Goal: Transaction & Acquisition: Purchase product/service

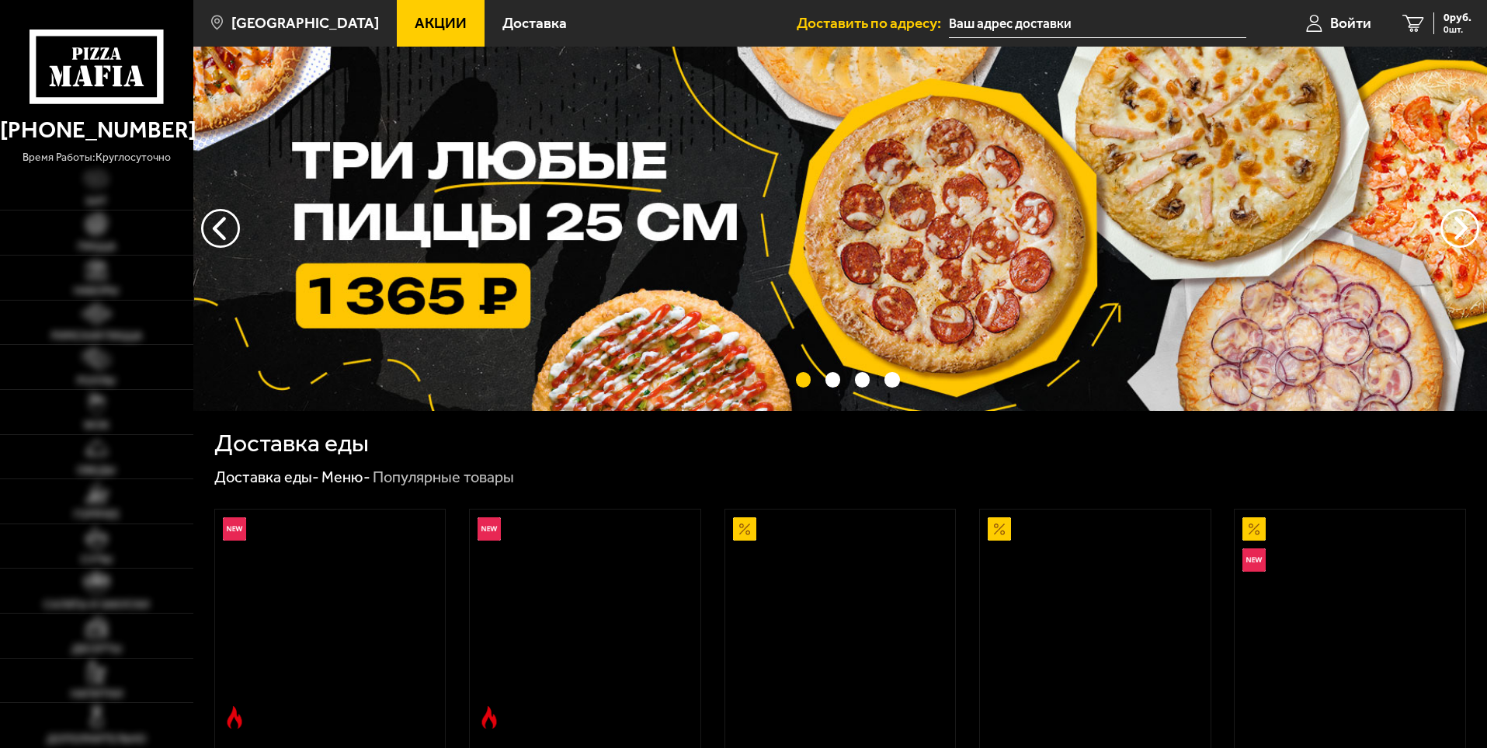
type input "[STREET_ADDRESS]"
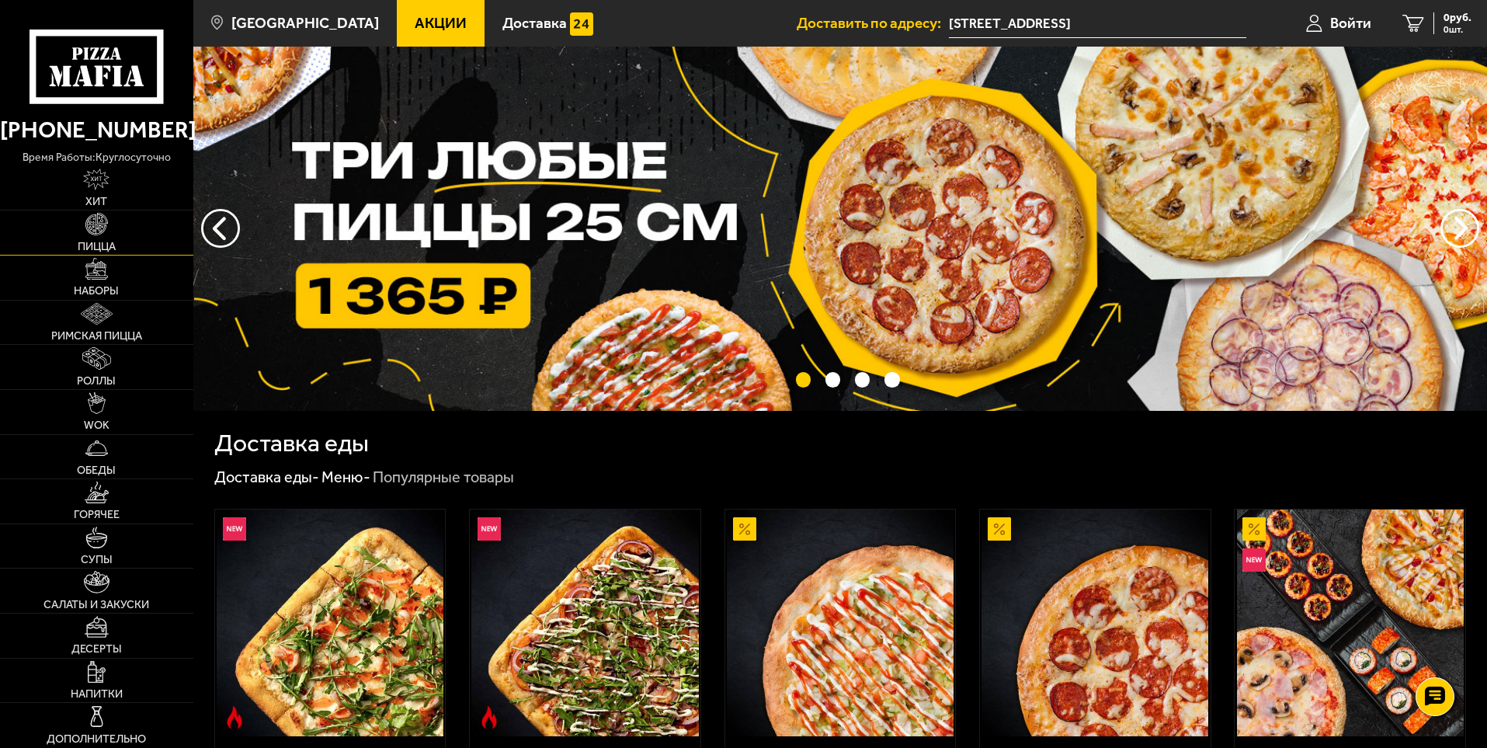
click at [100, 231] on img at bounding box center [96, 224] width 22 height 22
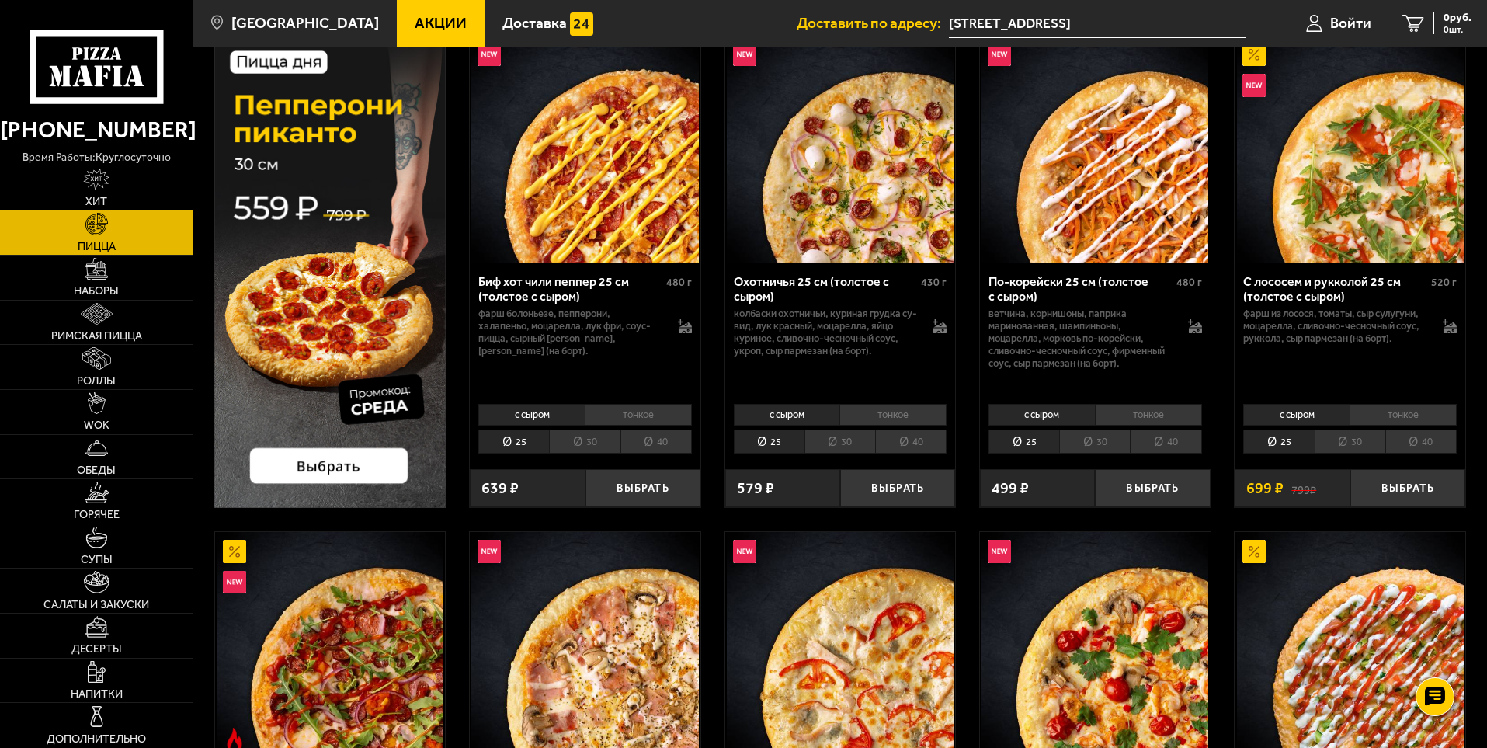
scroll to position [155, 0]
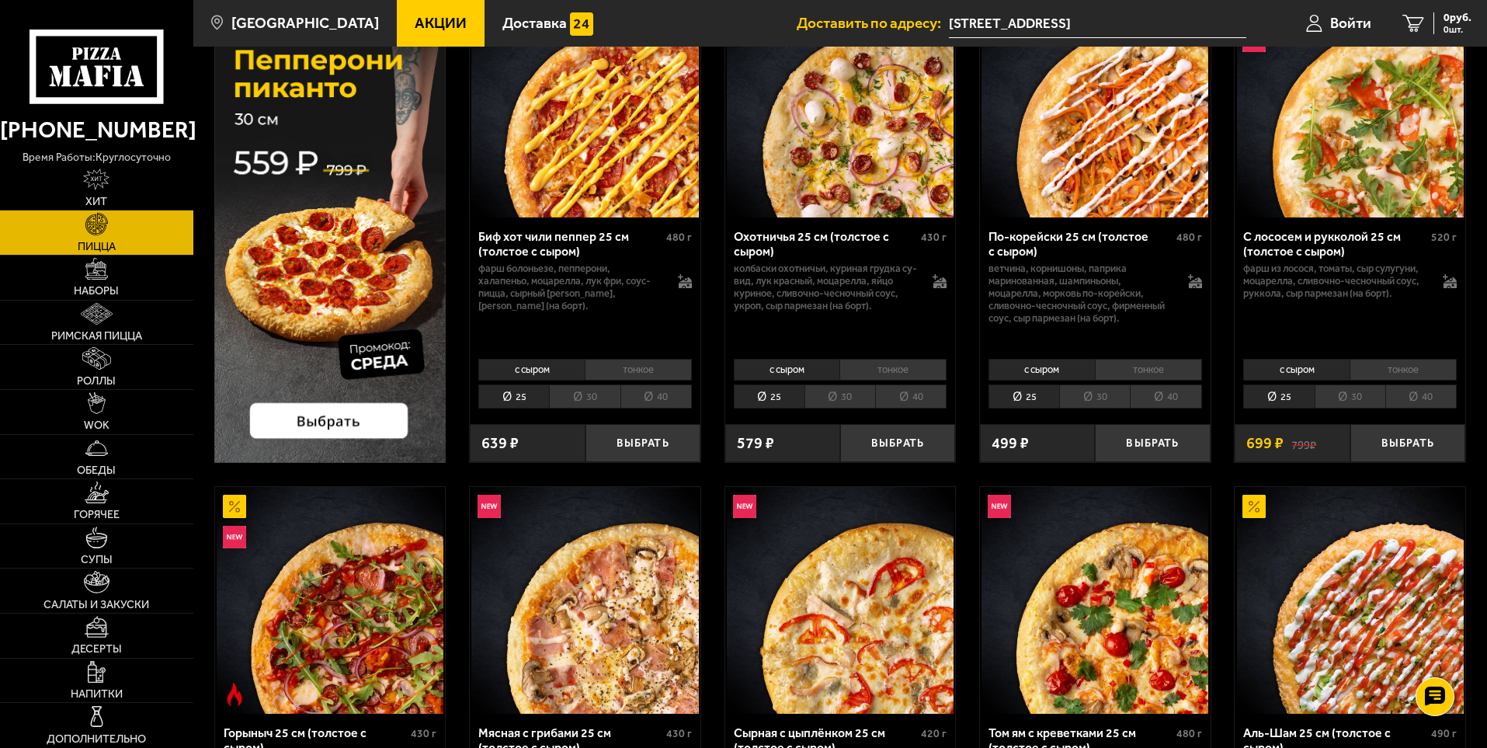
click at [426, 30] on span "Акции" at bounding box center [441, 23] width 52 height 15
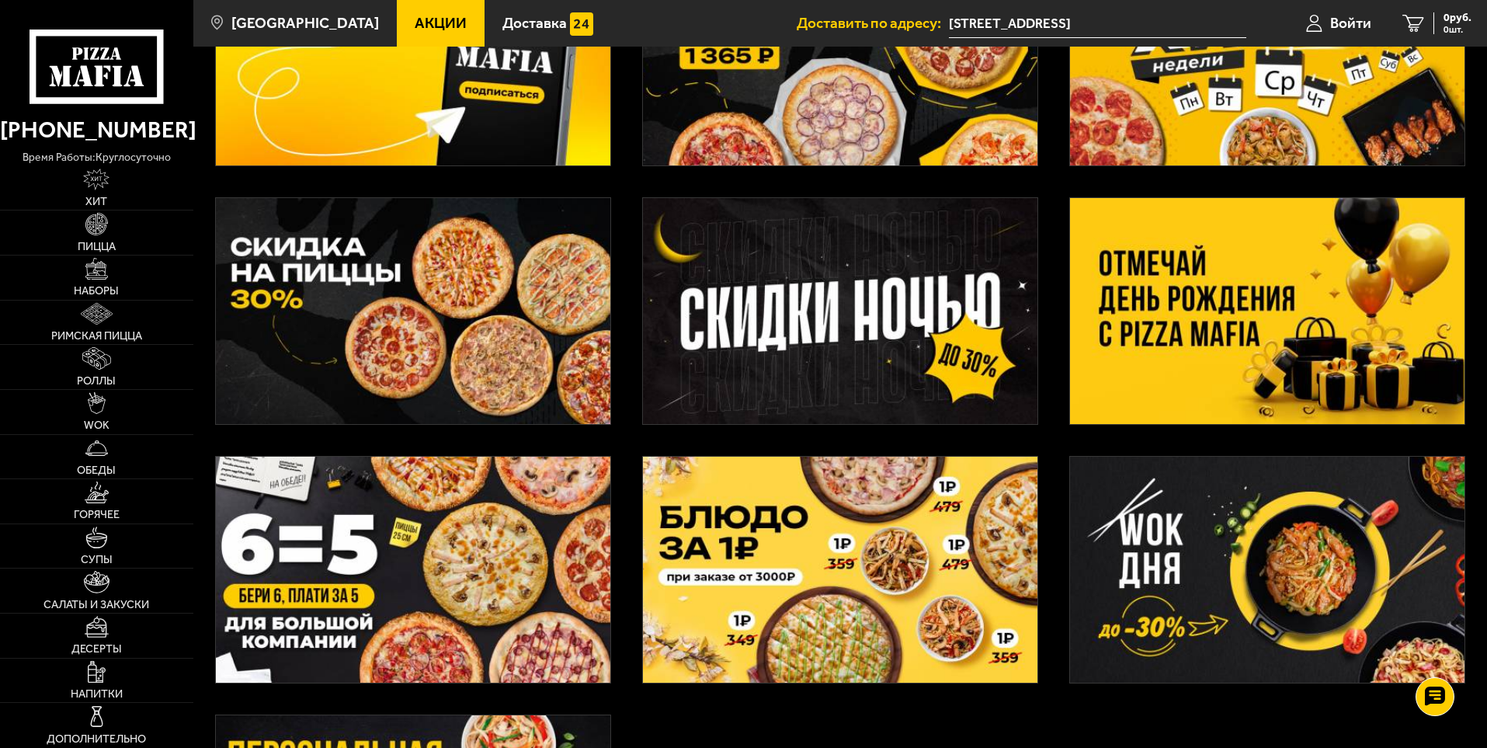
scroll to position [233, 0]
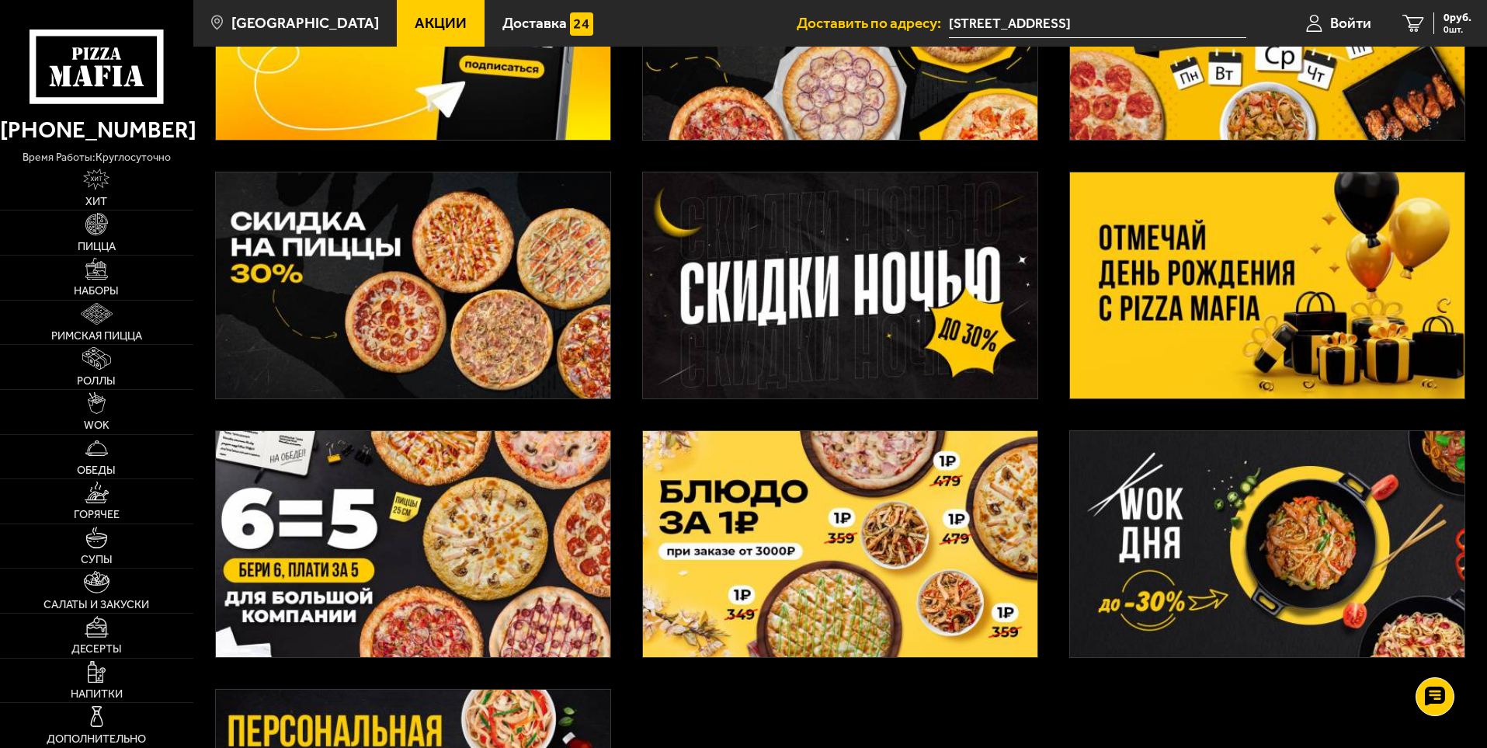
click at [355, 571] on img at bounding box center [413, 544] width 394 height 226
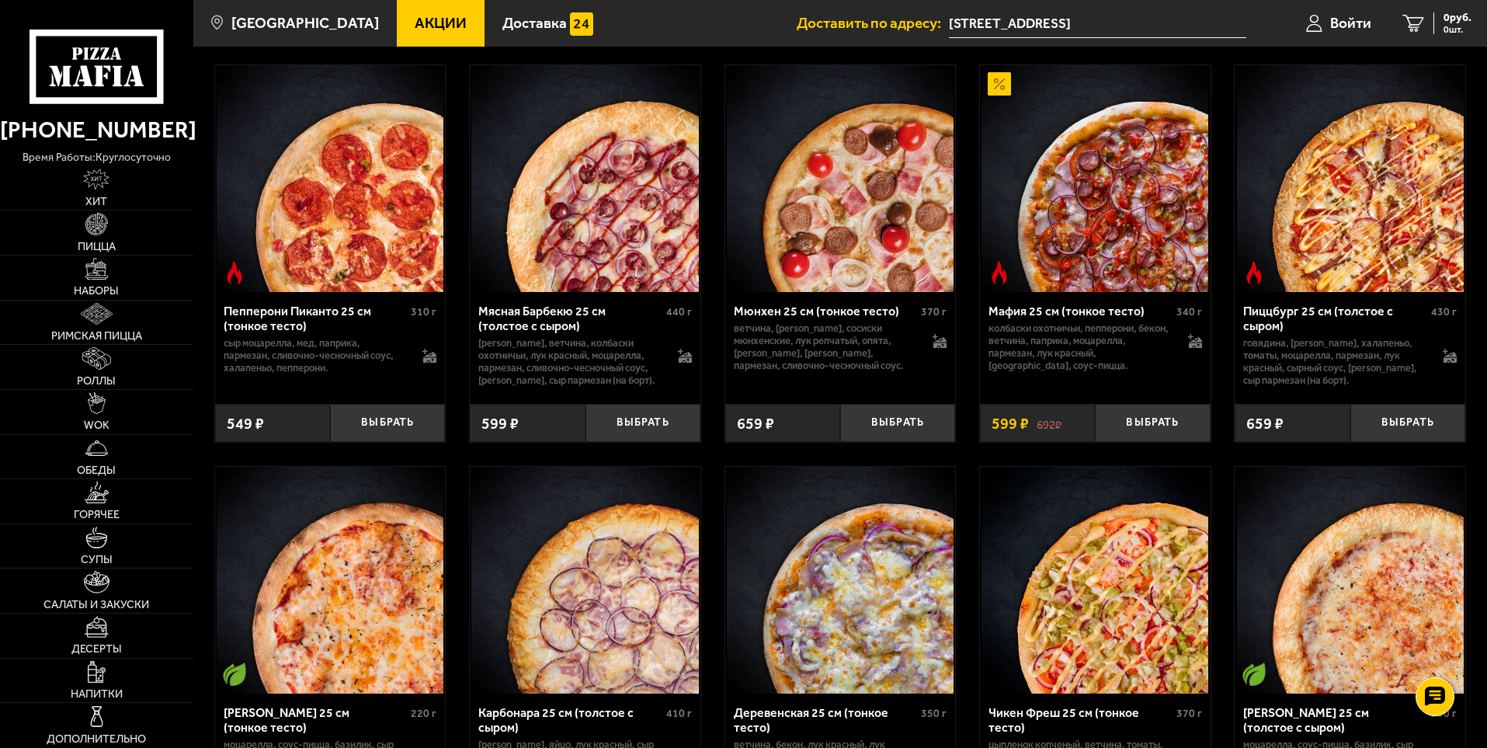
scroll to position [776, 0]
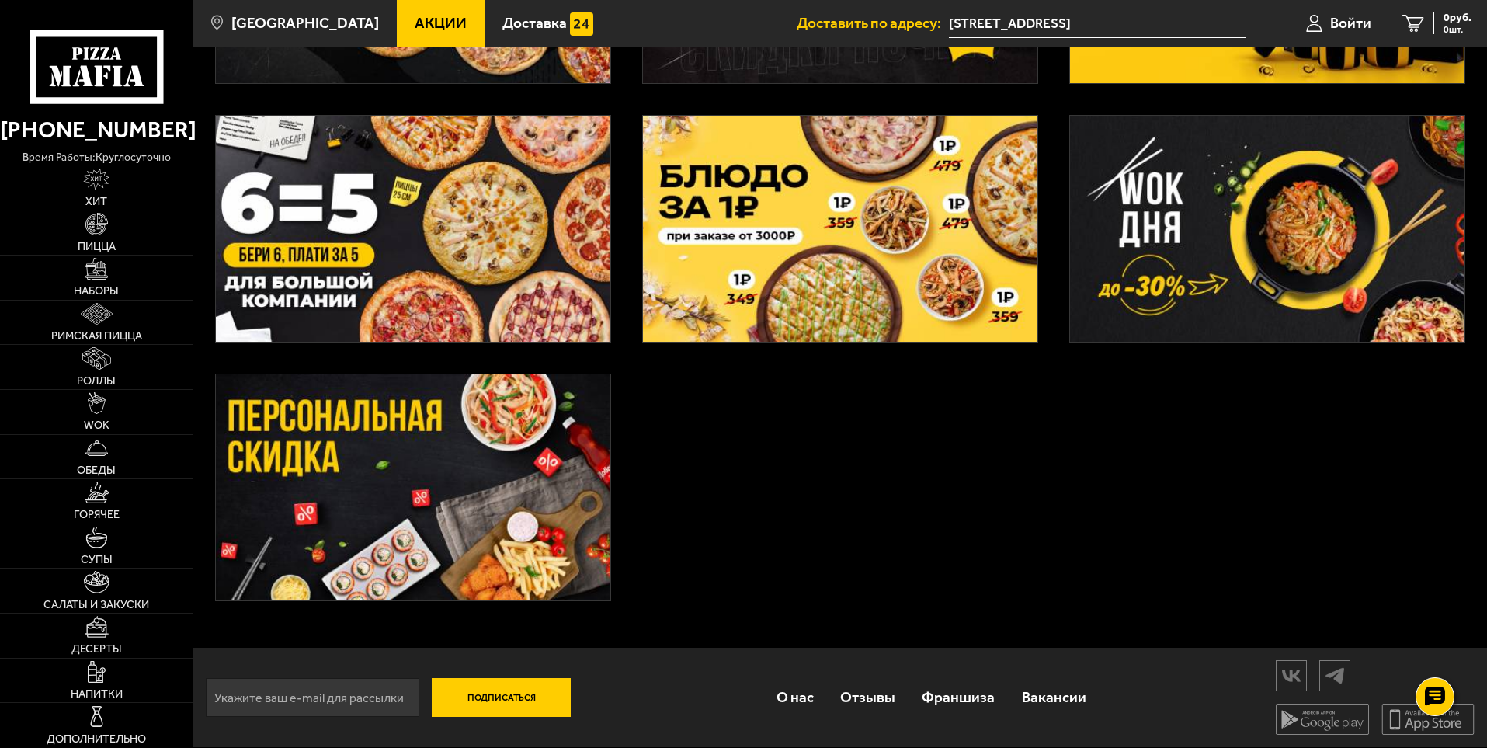
click at [348, 502] on img at bounding box center [413, 487] width 394 height 226
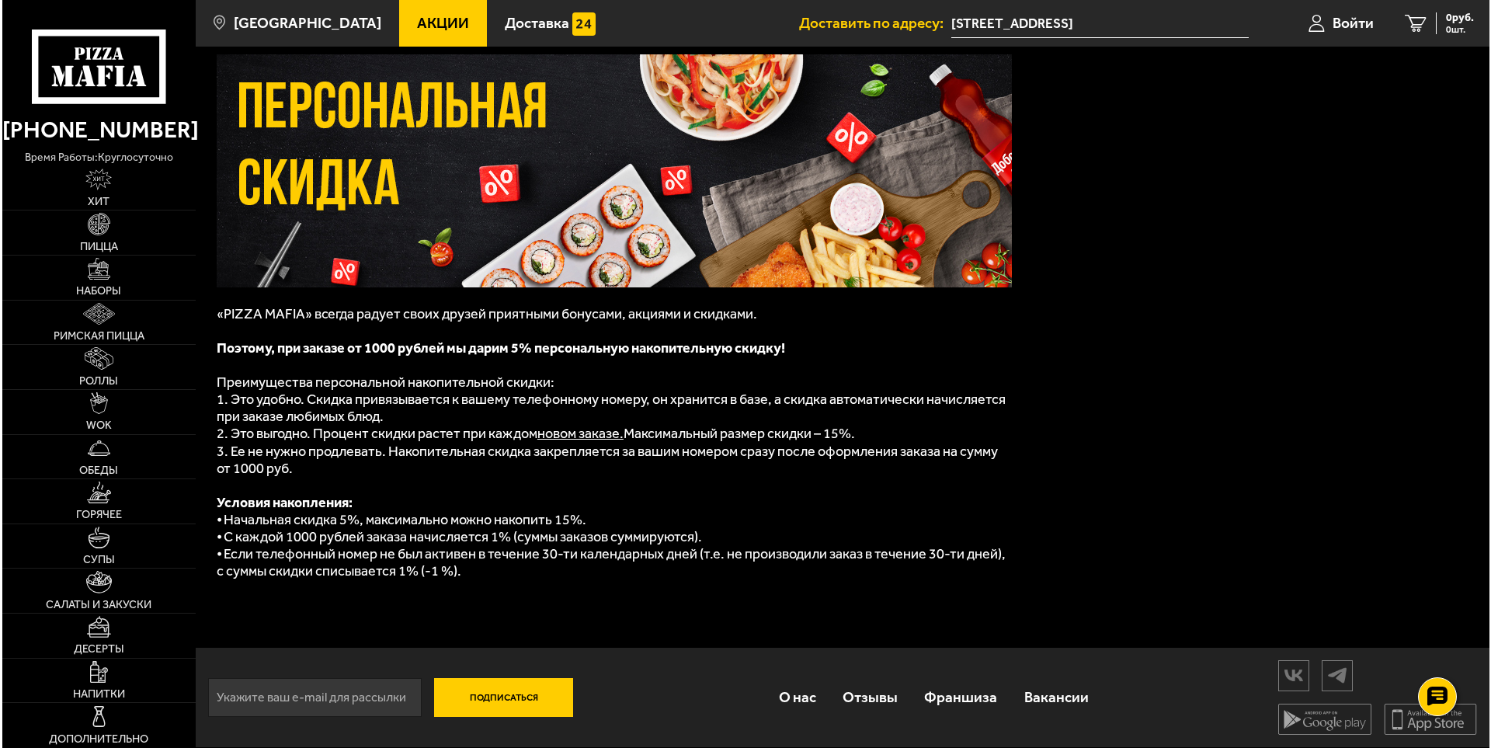
scroll to position [88, 0]
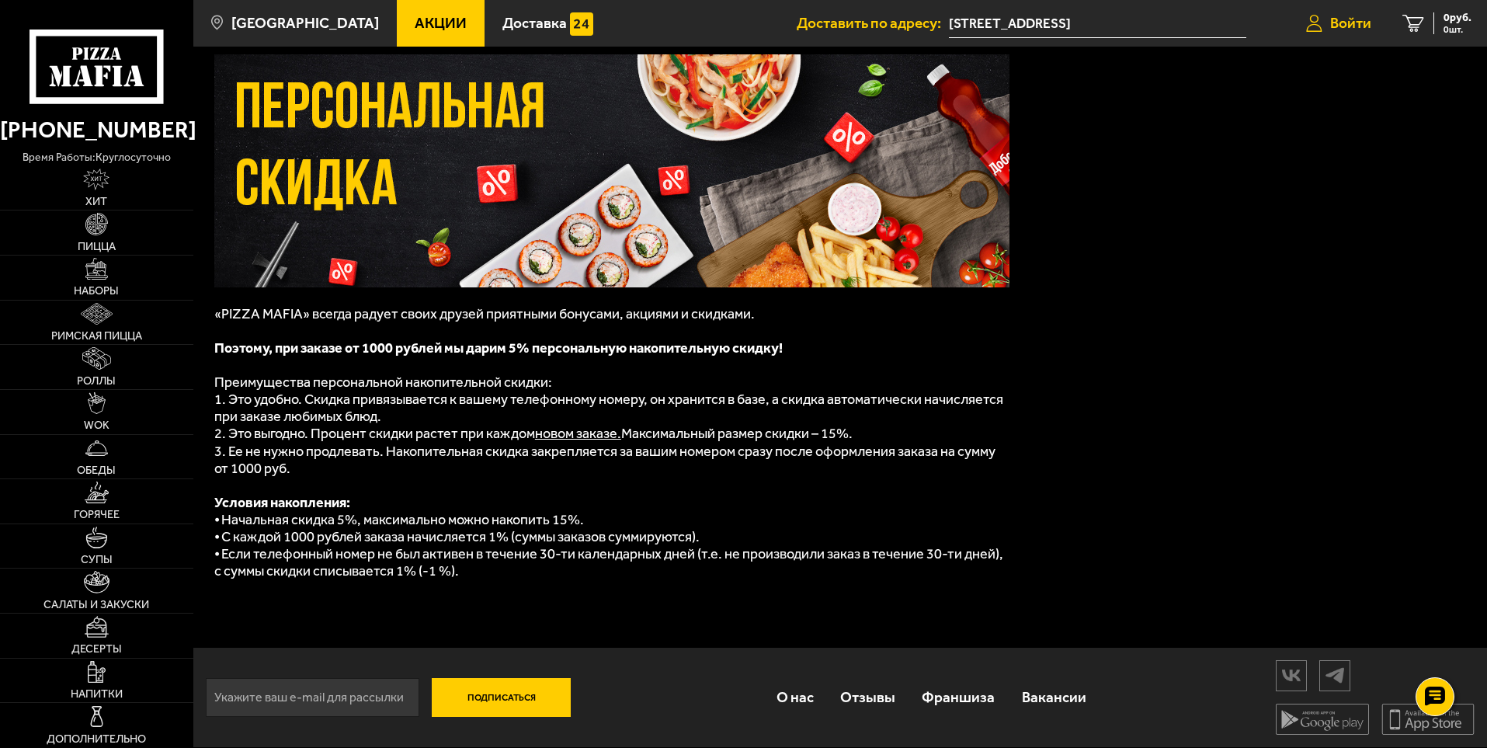
click at [1359, 22] on span "Войти" at bounding box center [1350, 23] width 41 height 15
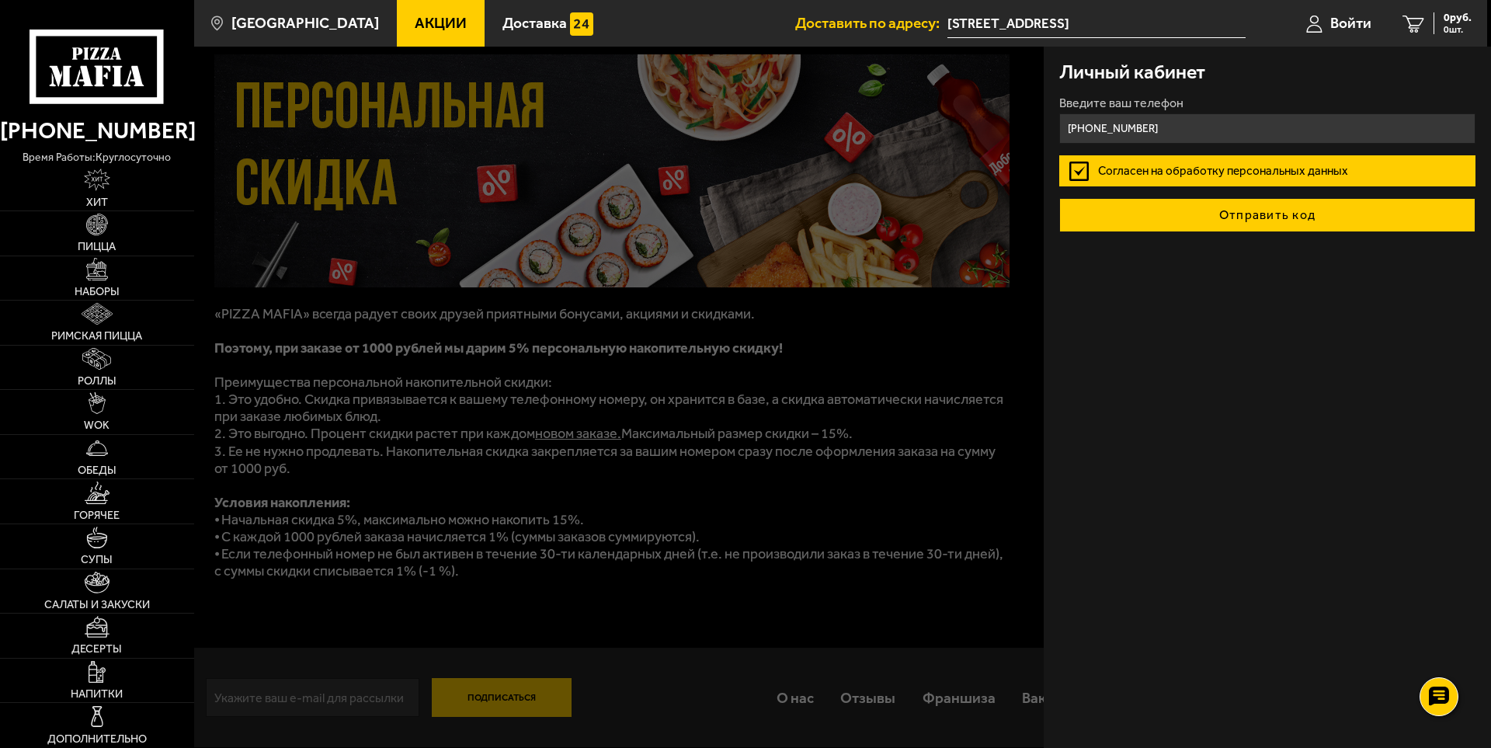
type input "[PHONE_NUMBER]"
click at [1258, 206] on button "Отправить код" at bounding box center [1267, 215] width 416 height 34
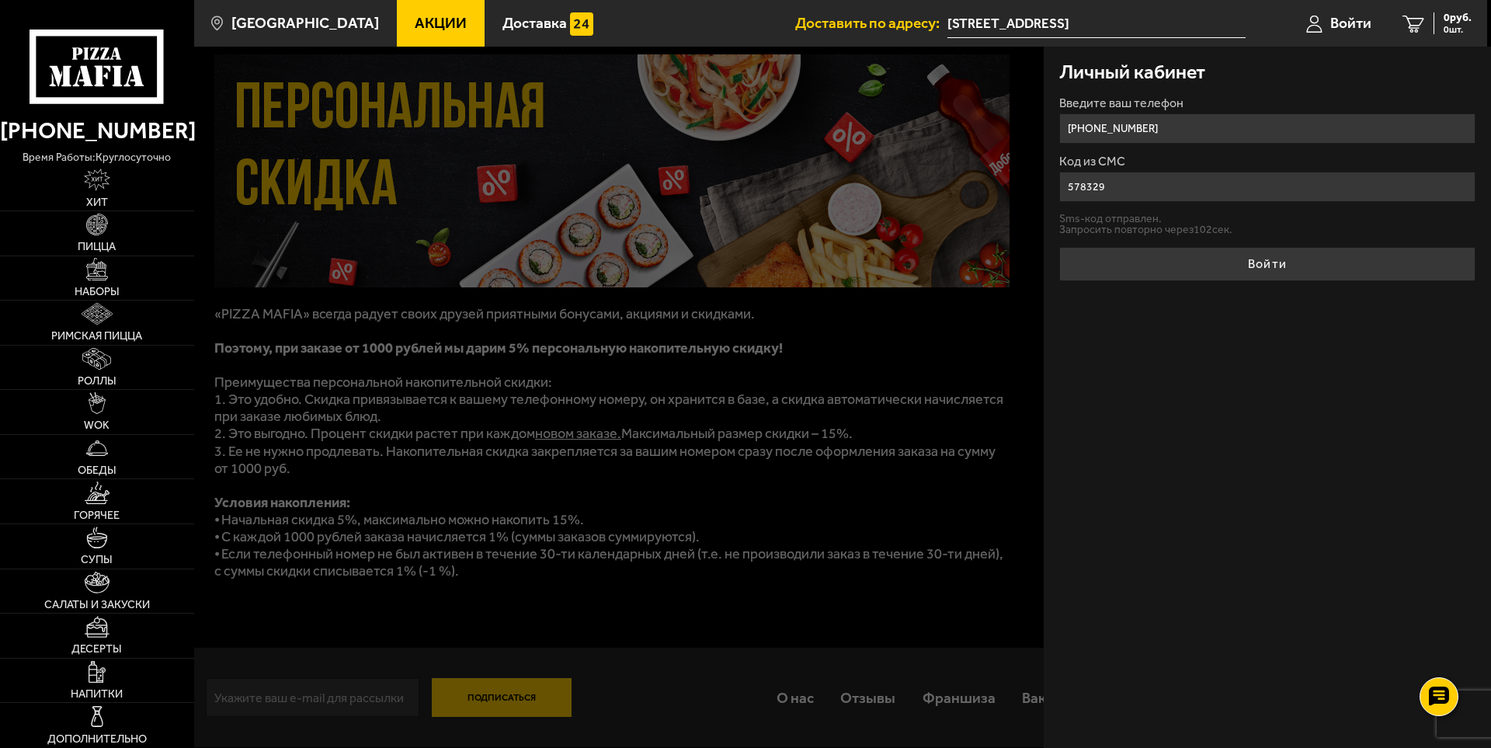
type input "578329"
click at [1059, 247] on button "Войти" at bounding box center [1267, 264] width 416 height 34
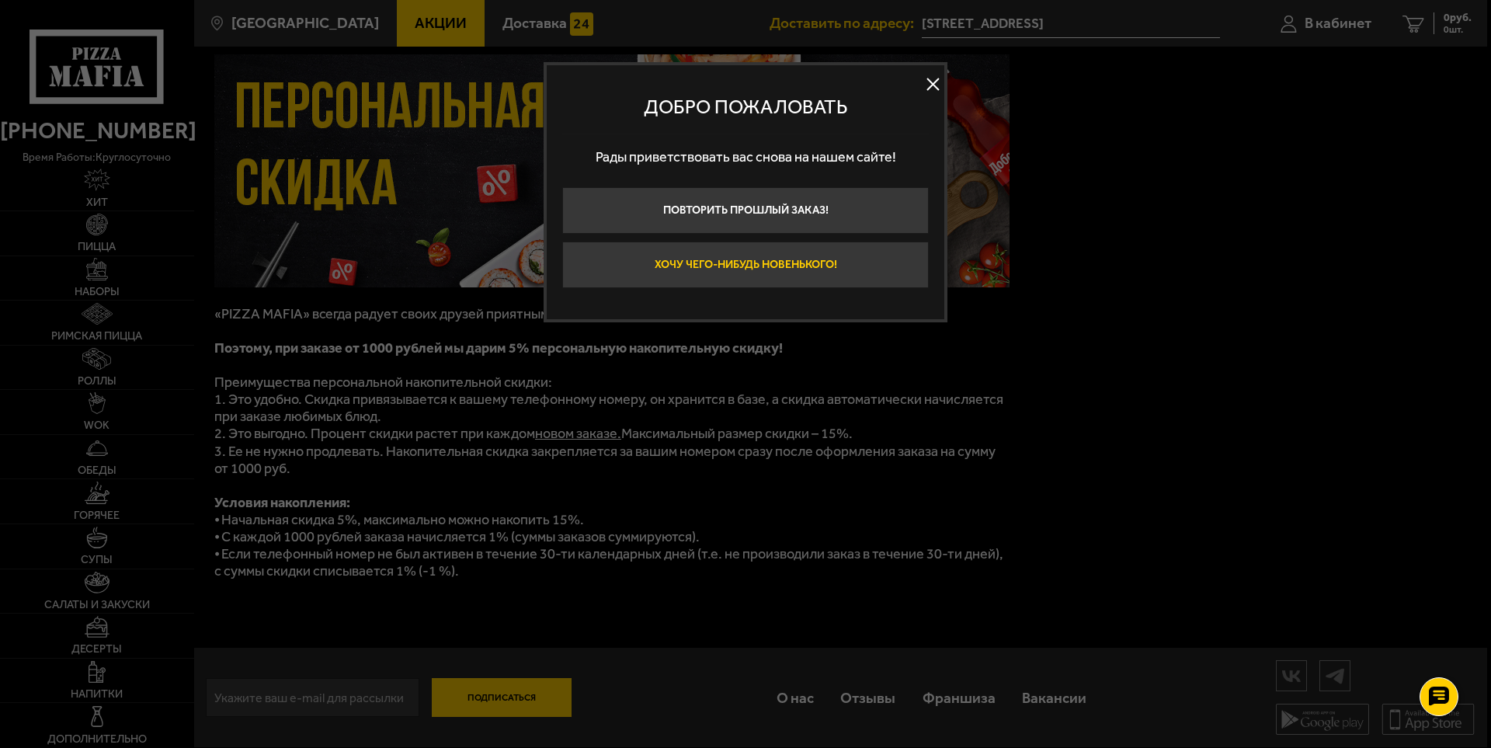
click at [834, 266] on button "Хочу чего-нибудь новенького!" at bounding box center [745, 264] width 366 height 47
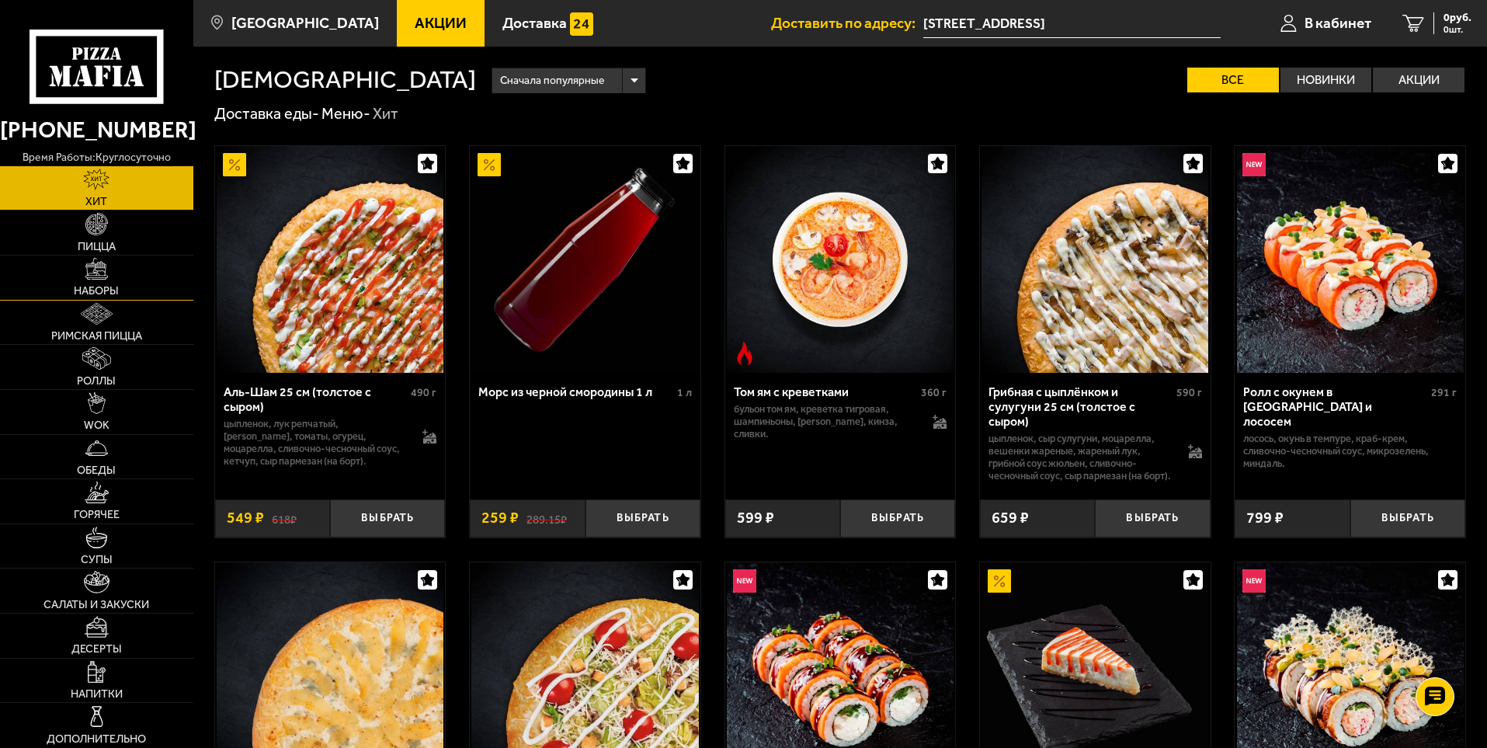
click at [101, 283] on link "Наборы" at bounding box center [96, 277] width 193 height 44
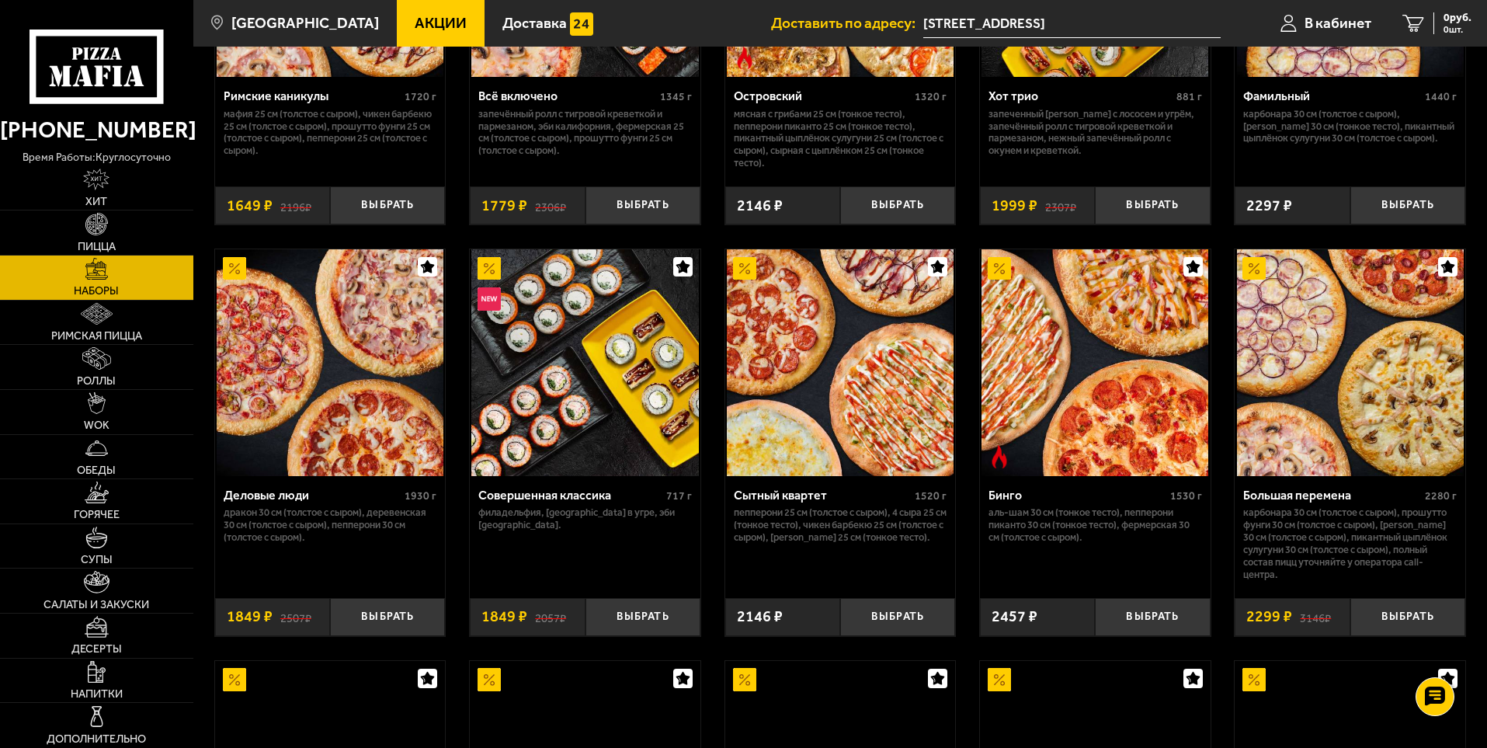
scroll to position [1553, 0]
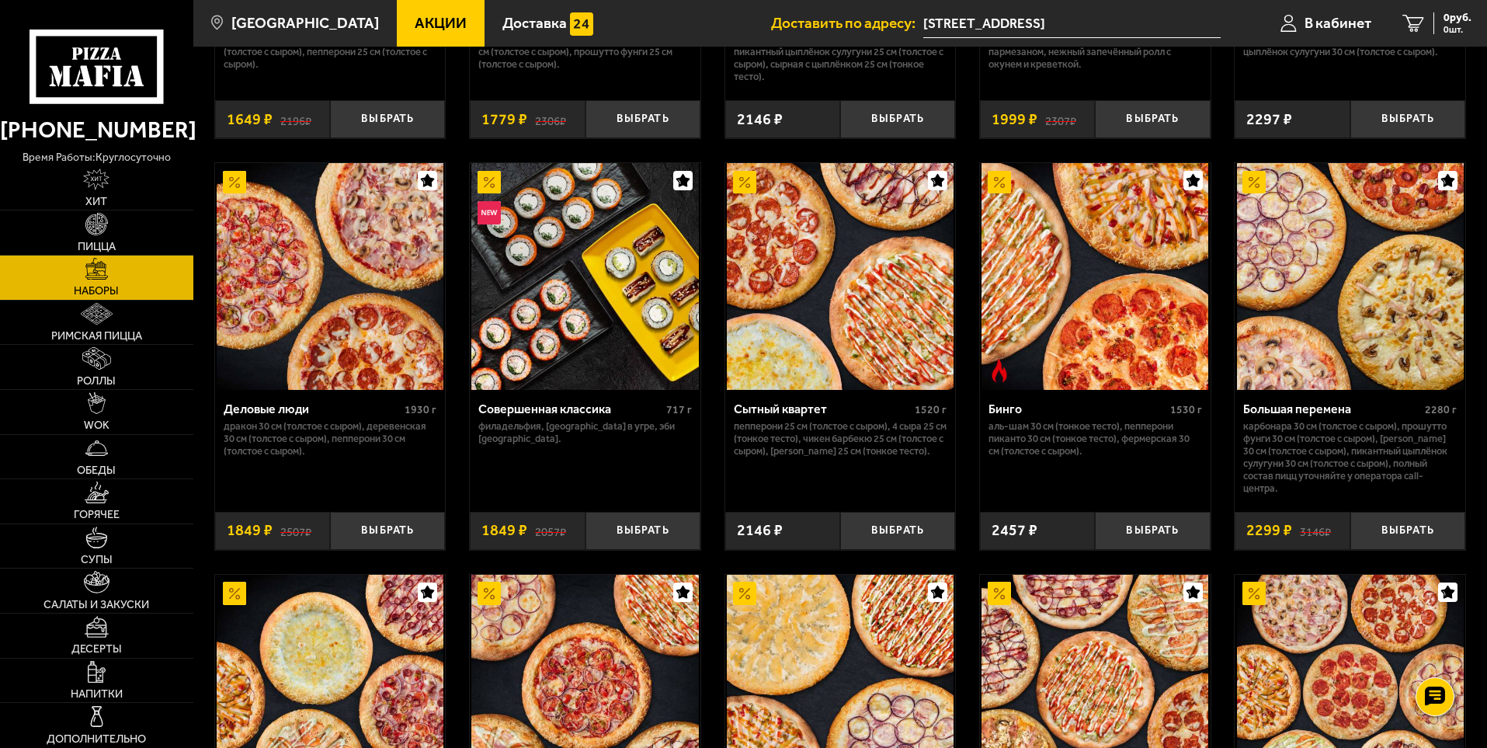
click at [802, 255] on img at bounding box center [840, 276] width 227 height 227
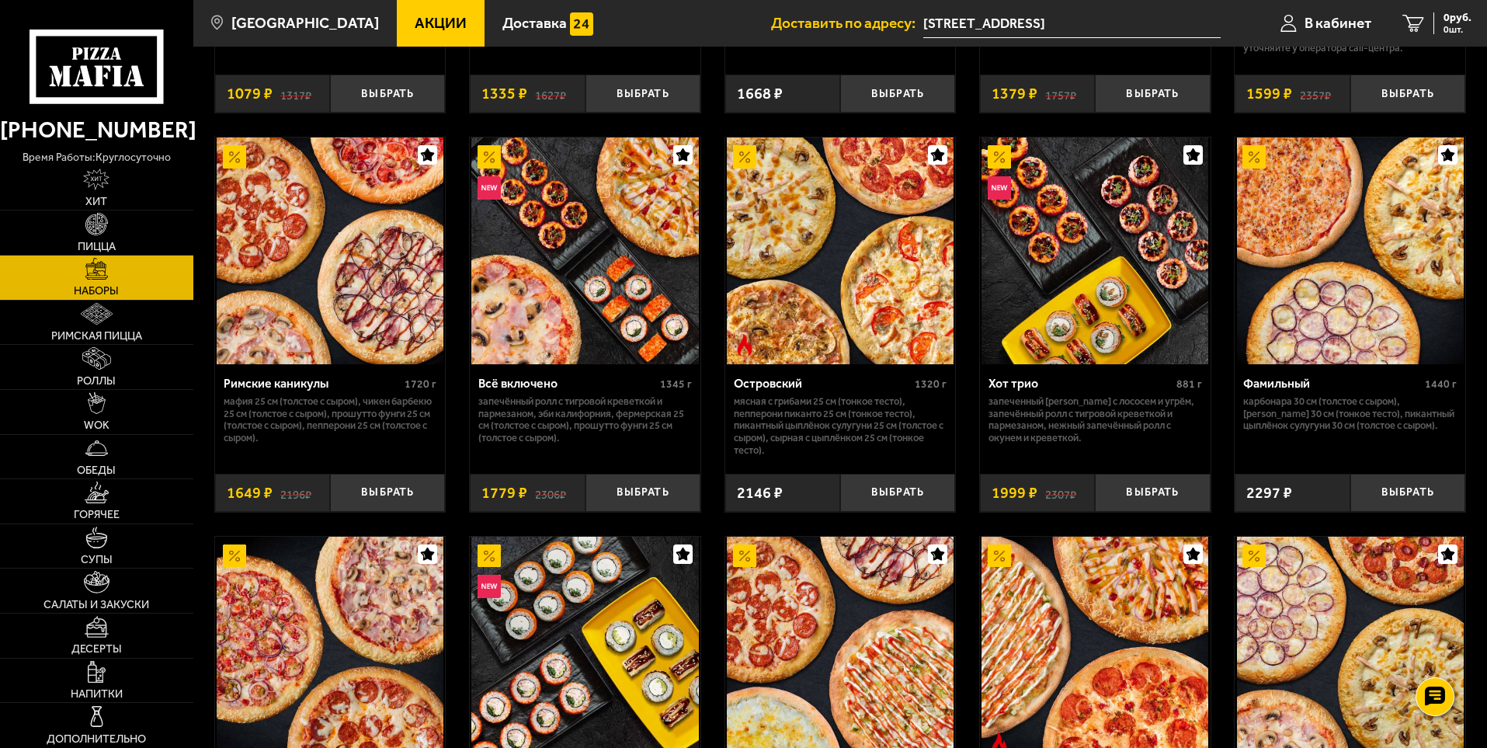
scroll to position [1164, 0]
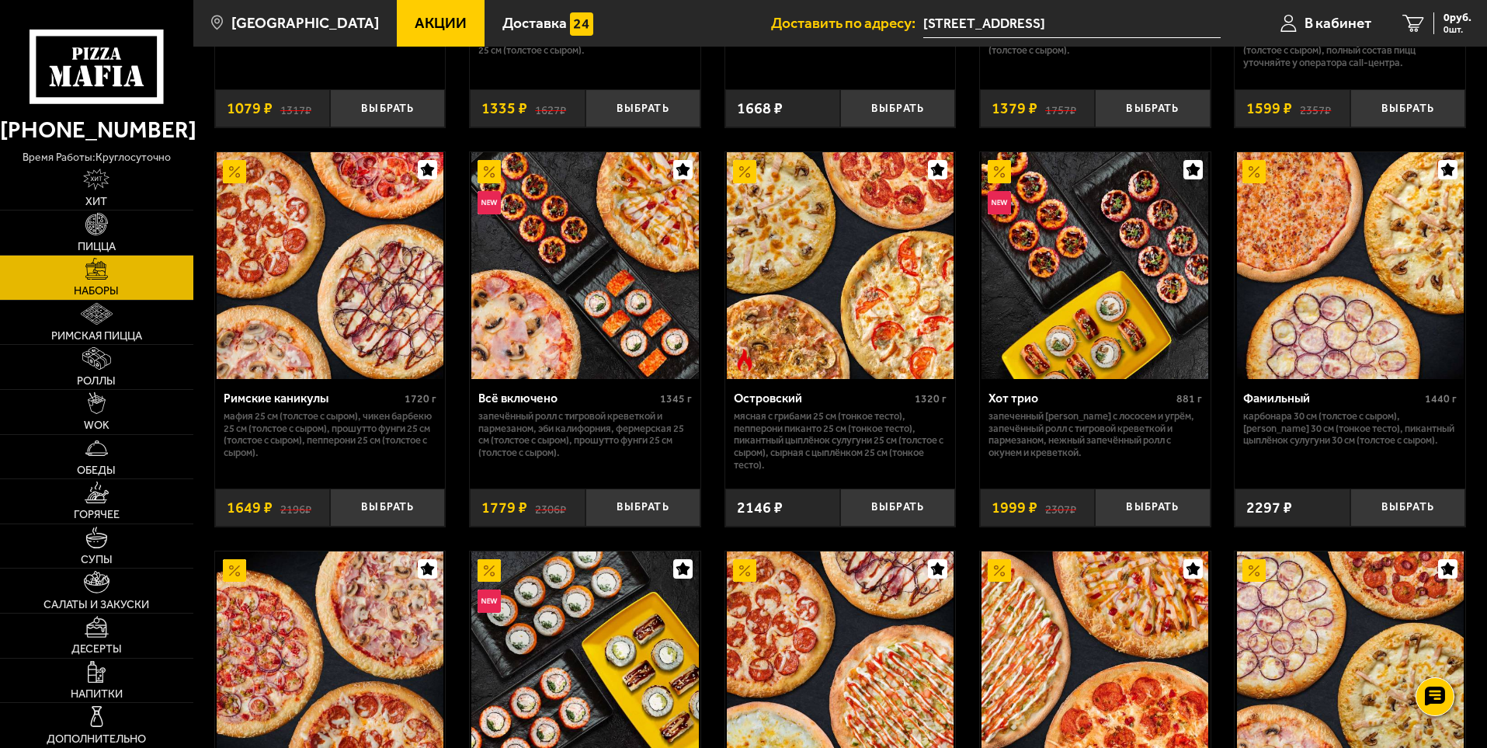
click at [1122, 256] on img at bounding box center [1094, 265] width 227 height 227
click at [98, 230] on img at bounding box center [96, 224] width 22 height 22
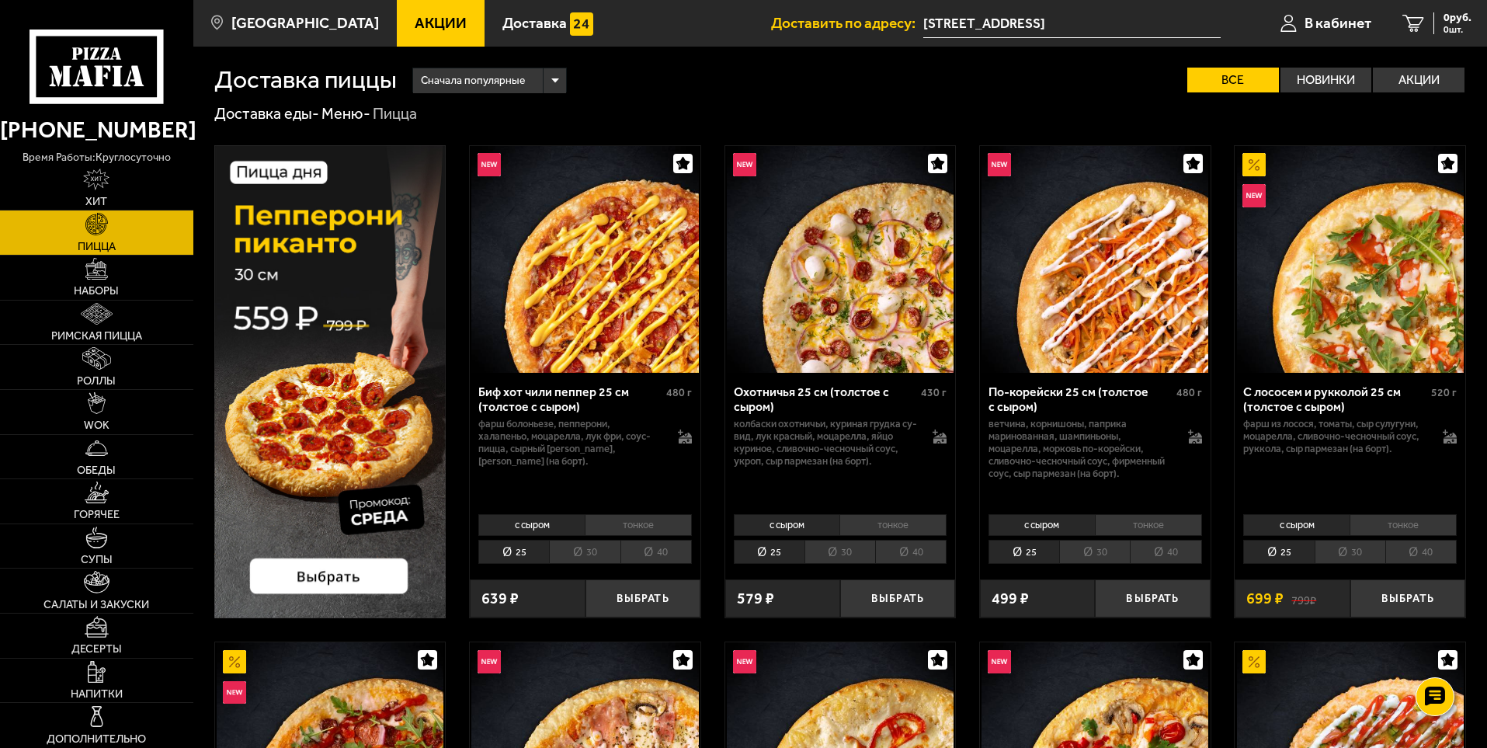
click at [529, 82] on div "Сначала популярные" at bounding box center [489, 80] width 153 height 25
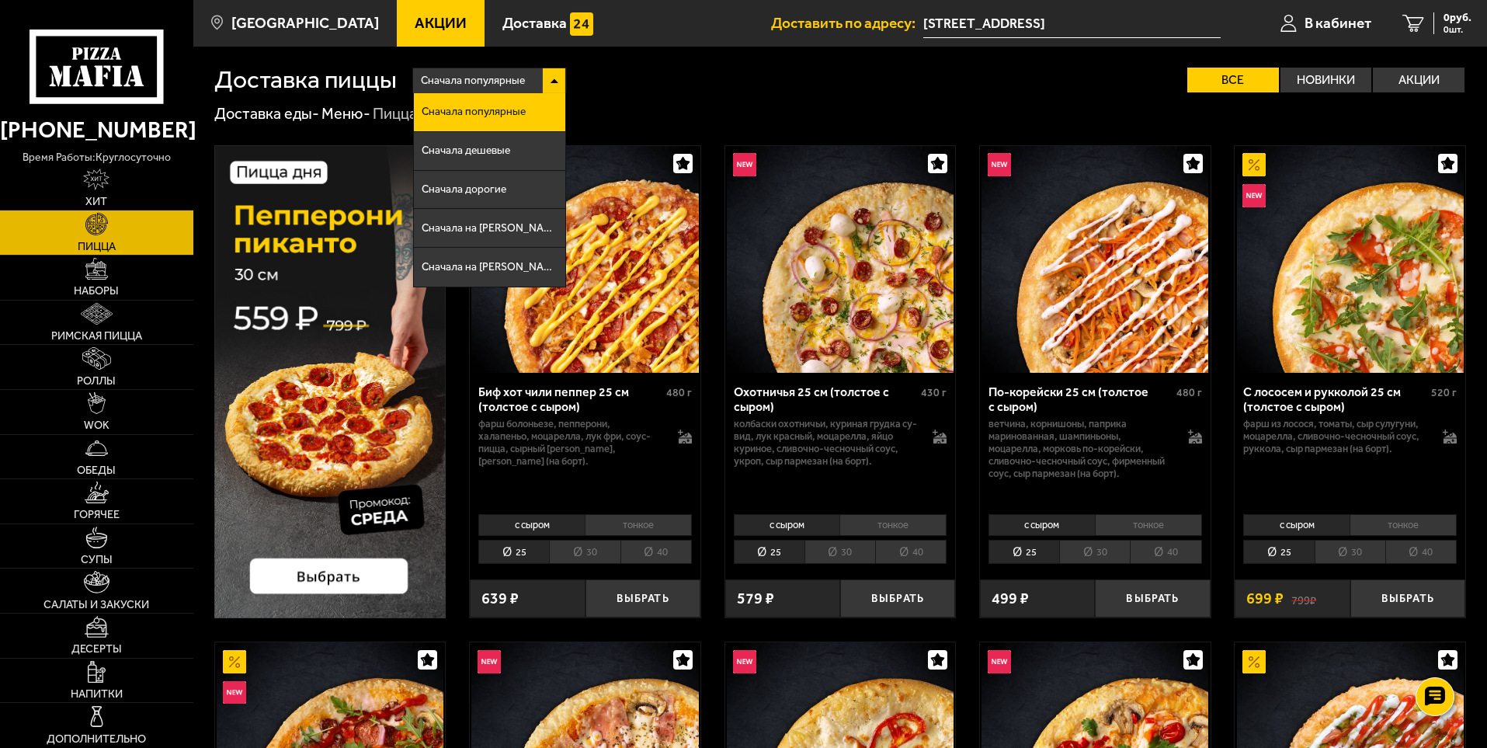
click at [621, 73] on div "Сначала популярные Сначала популярные Сначала дешевые Сначала дорогие Сначала н…" at bounding box center [931, 80] width 1069 height 25
click at [658, 84] on div "Сначала популярные Сначала популярные Сначала дешевые Сначала дорогие Сначала н…" at bounding box center [931, 80] width 1069 height 25
click at [676, 78] on div "Сначала популярные Сначала популярные Сначала дешевые Сначала дорогие Сначала н…" at bounding box center [931, 80] width 1069 height 25
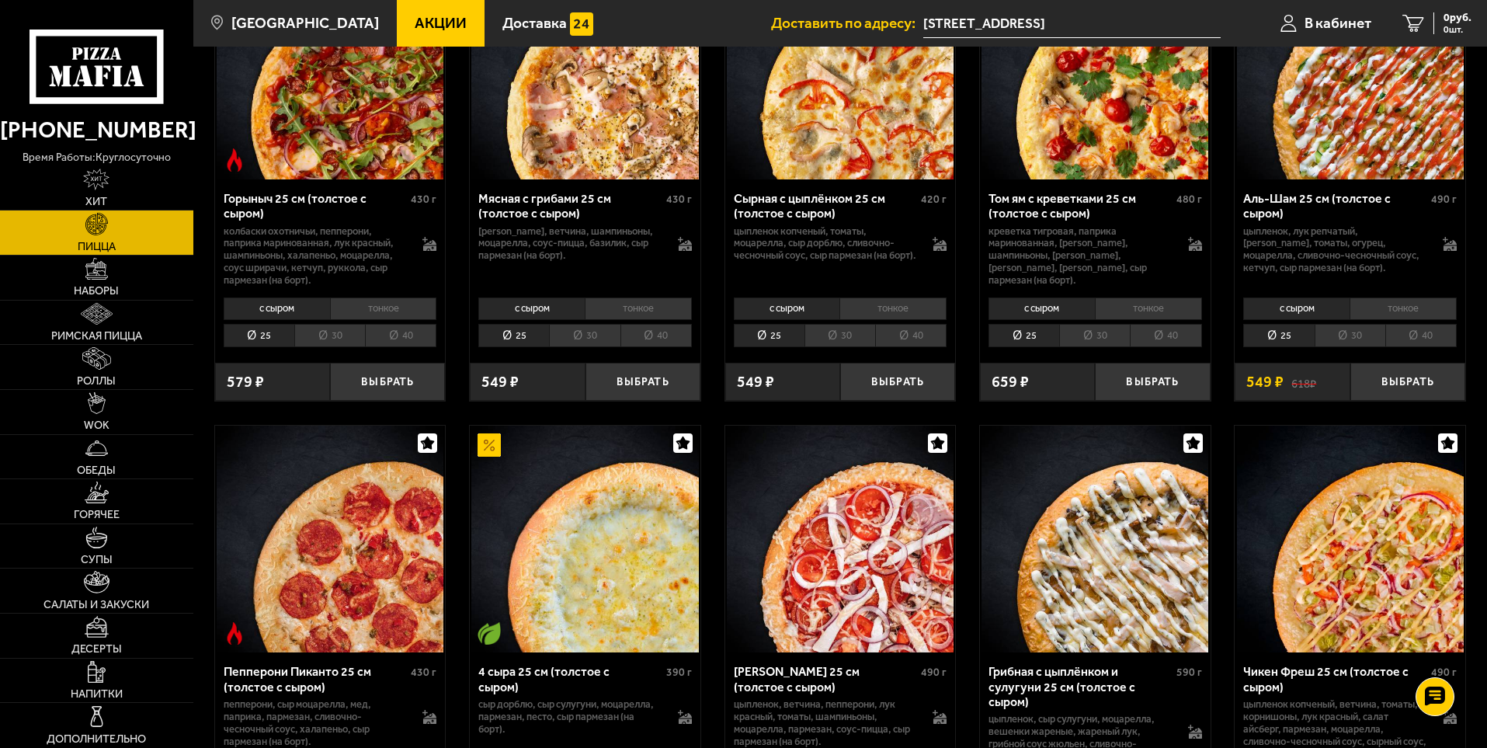
scroll to position [388, 0]
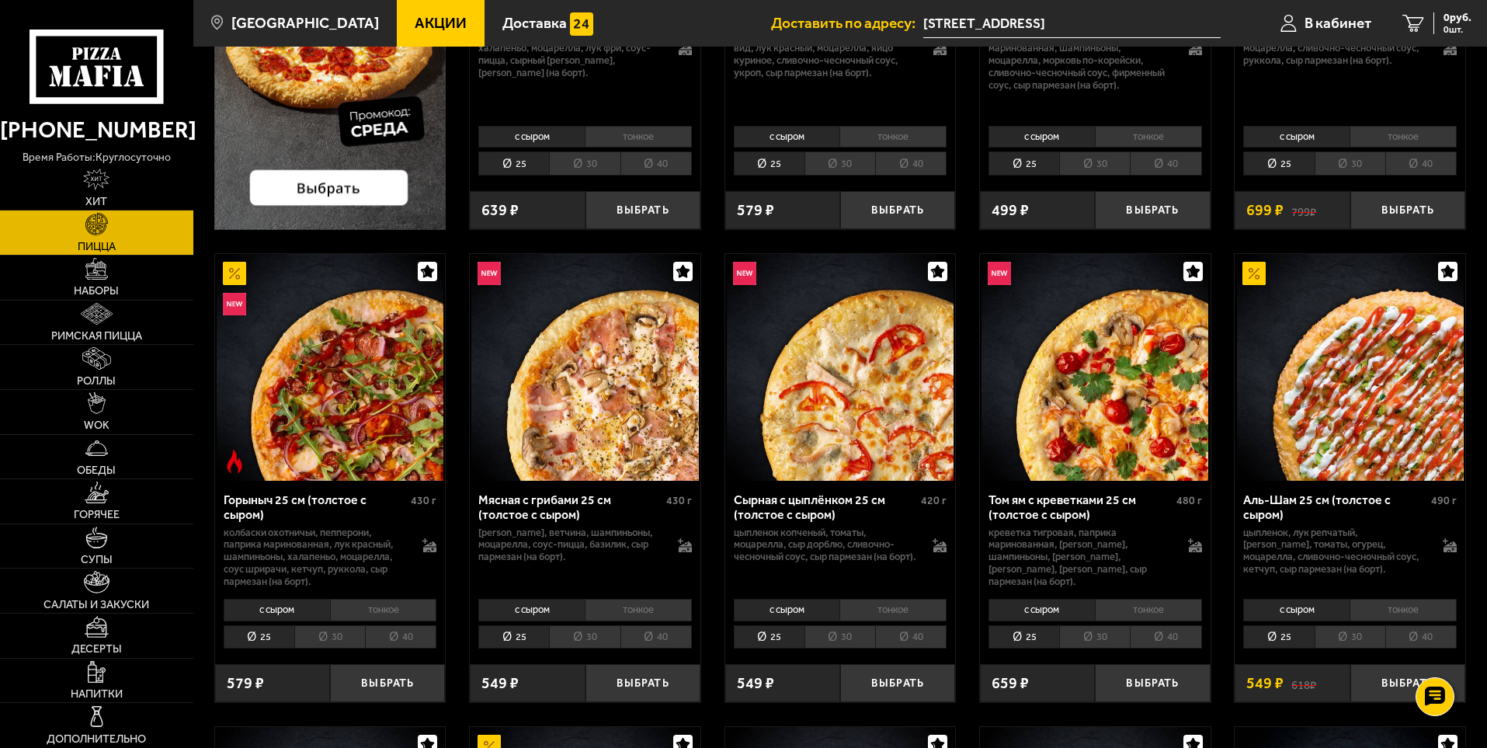
click at [531, 161] on li "25" at bounding box center [513, 163] width 71 height 24
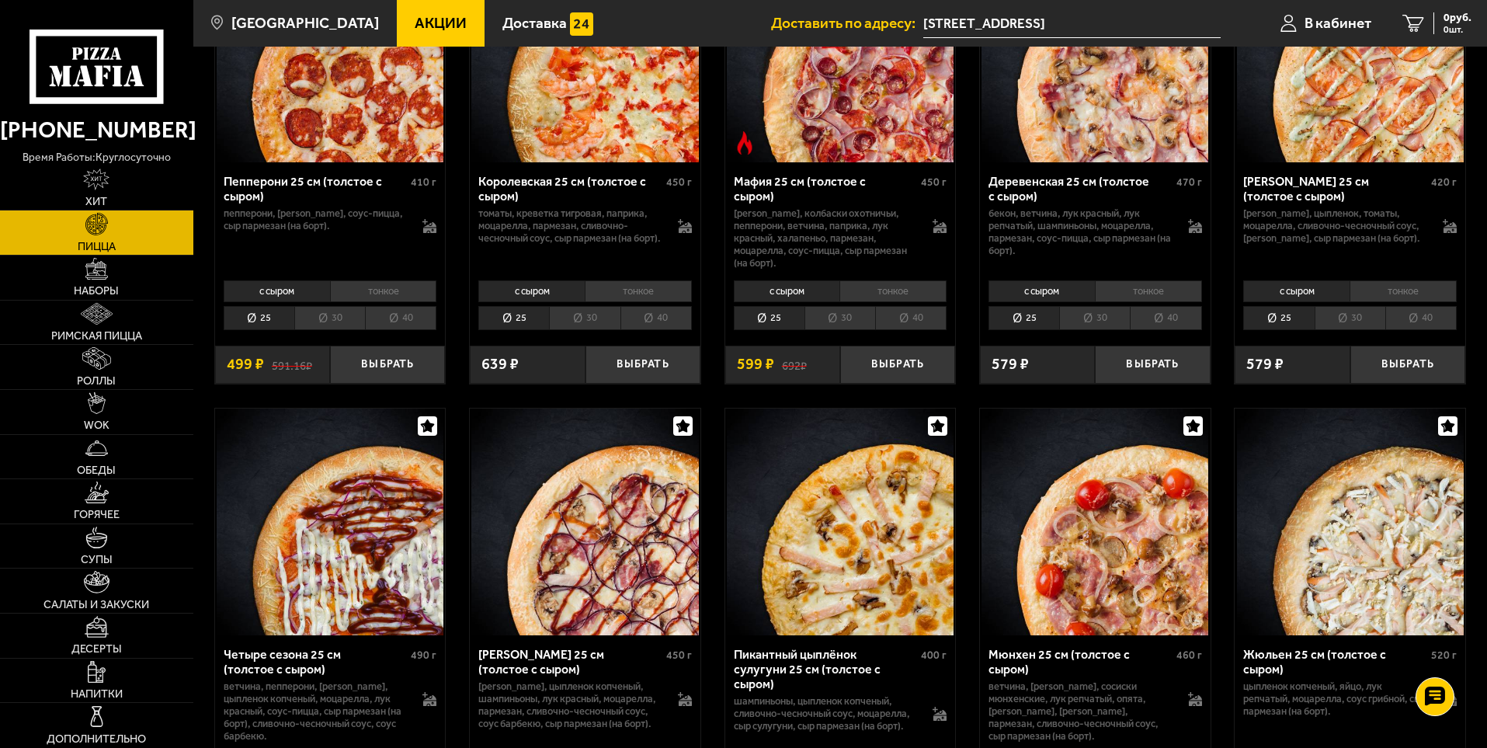
scroll to position [2091, 0]
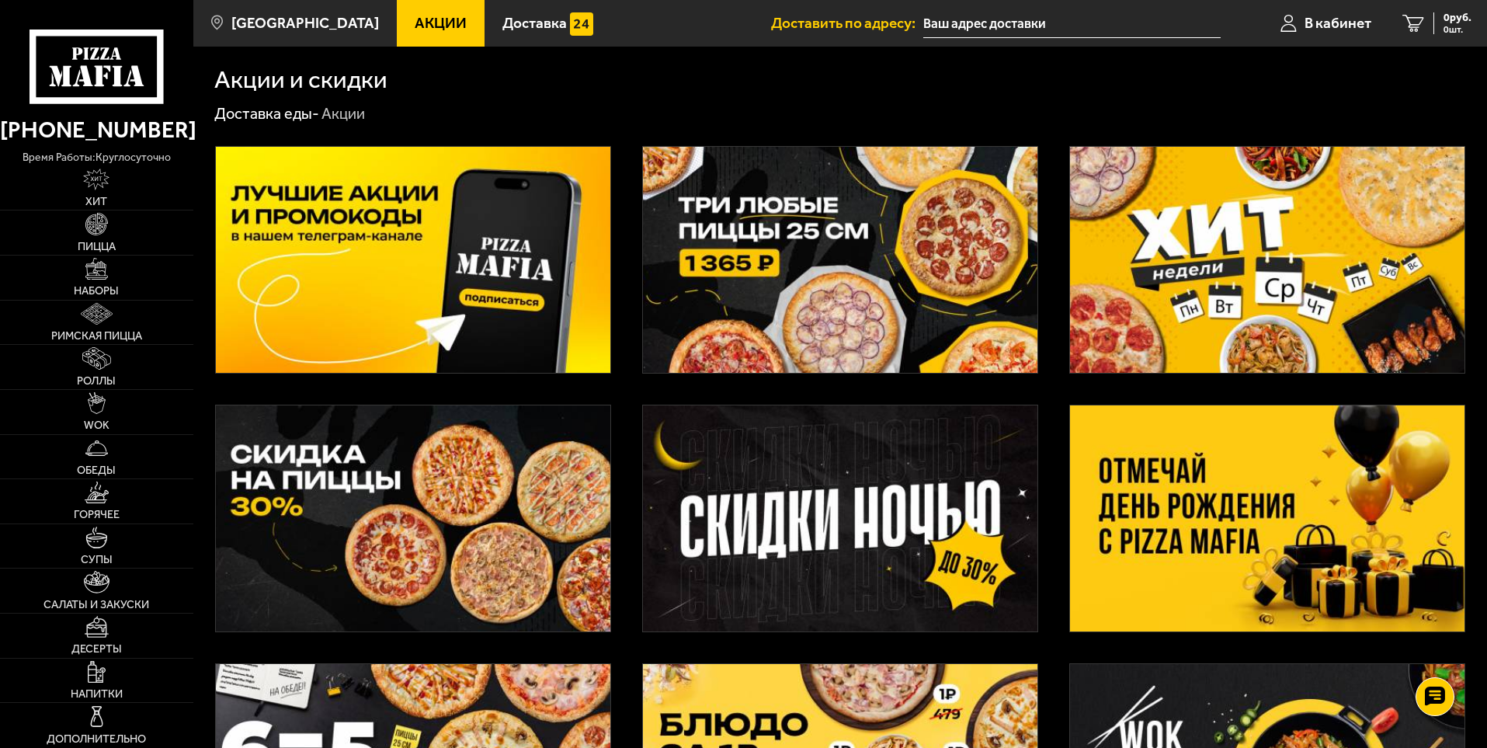
click at [314, 249] on img at bounding box center [413, 260] width 394 height 226
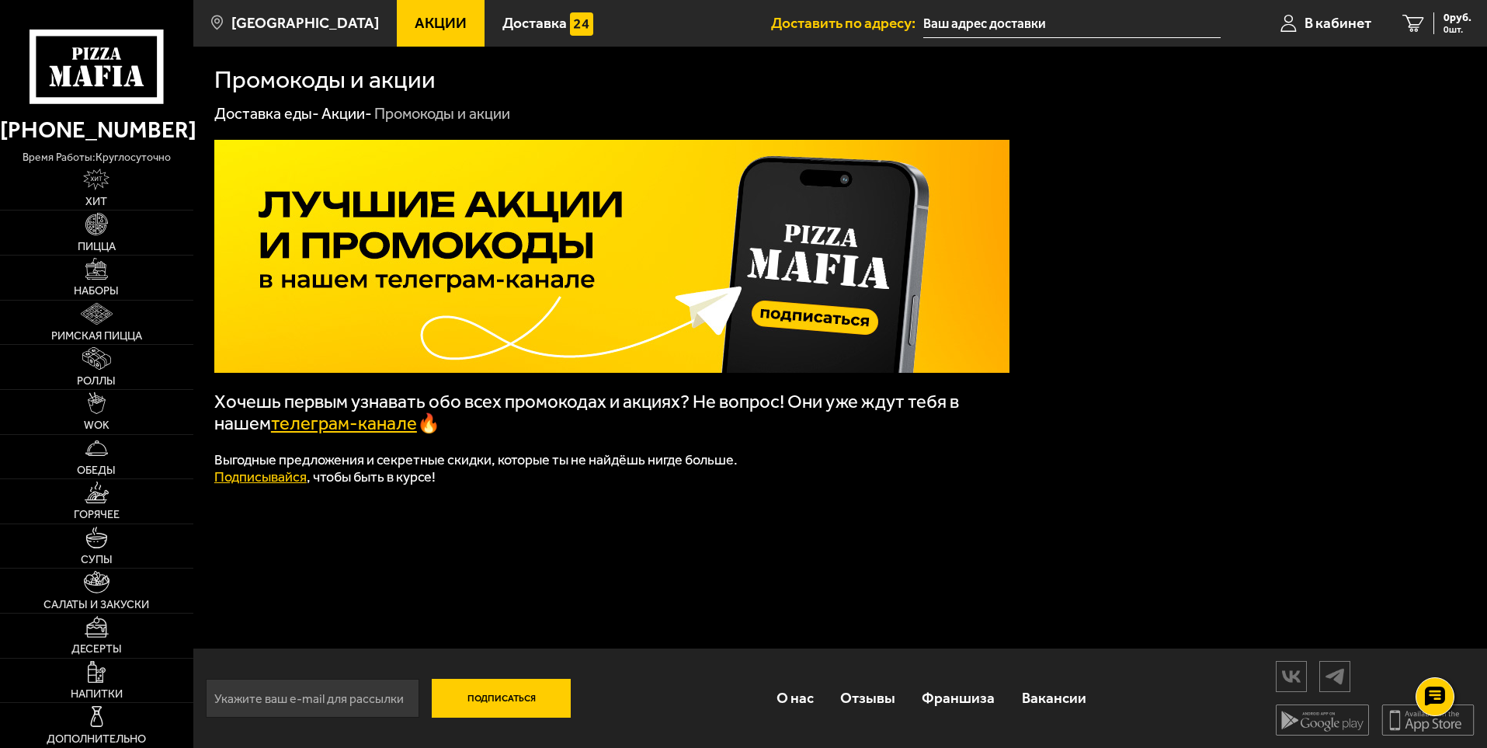
click at [342, 425] on link "телеграм-канале" at bounding box center [344, 423] width 146 height 22
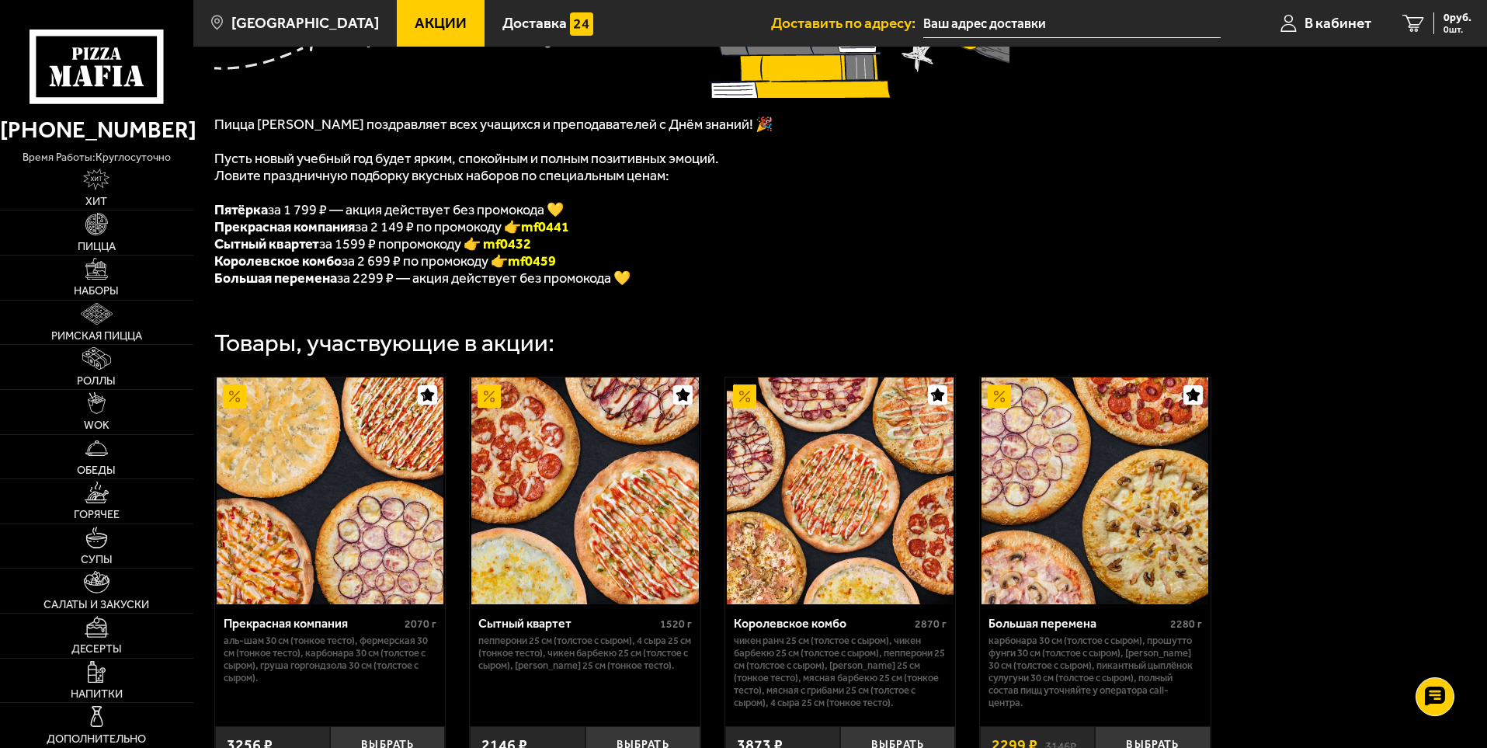
scroll to position [311, 0]
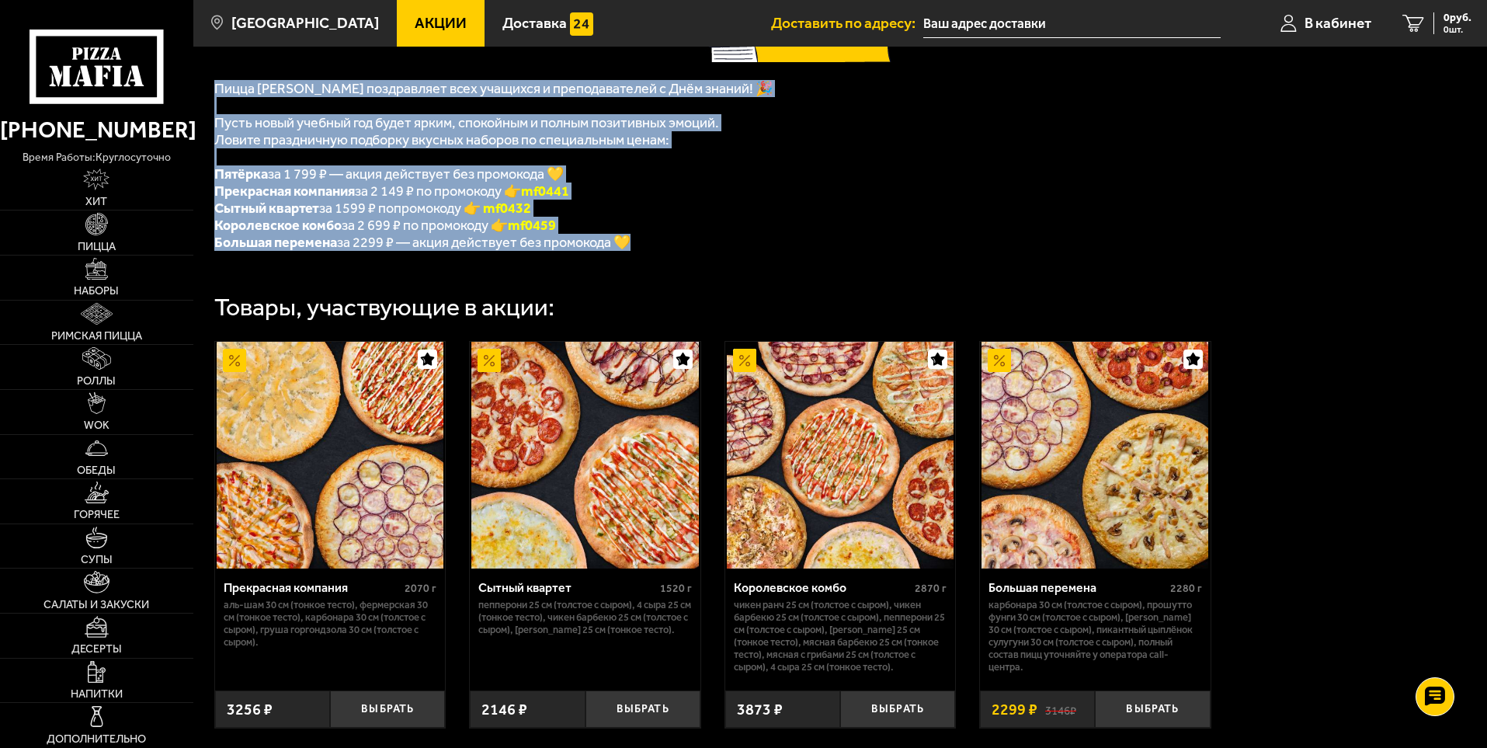
drag, startPoint x: 665, startPoint y: 250, endPoint x: 206, endPoint y: 92, distance: 484.6
click at [206, 92] on div "Пицца Мафия поздравляет всех учащихся и преподавателей с Днём знаний! 🎉 Пусть н…" at bounding box center [839, 304] width 1293 height 981
copy div "Пицца Мафия поздравляет всех учащихся и преподавателей с Днём знаний! 🎉 Пусть н…"
